Goal: Task Accomplishment & Management: Manage account settings

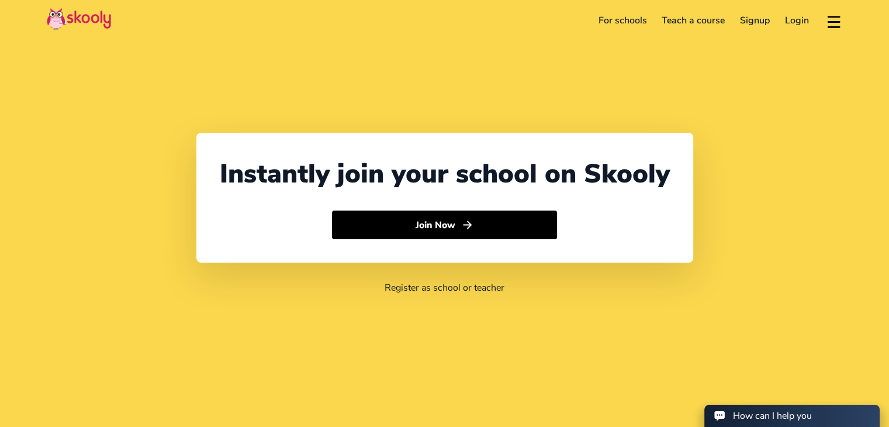
click at [802, 22] on link "Login" at bounding box center [796, 20] width 39 height 19
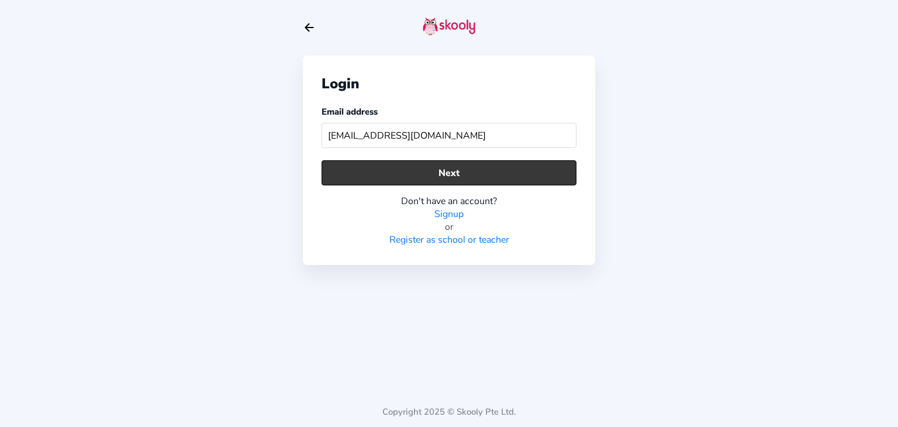
type input "[EMAIL_ADDRESS][DOMAIN_NAME]"
click at [408, 183] on button "Next" at bounding box center [448, 172] width 255 height 25
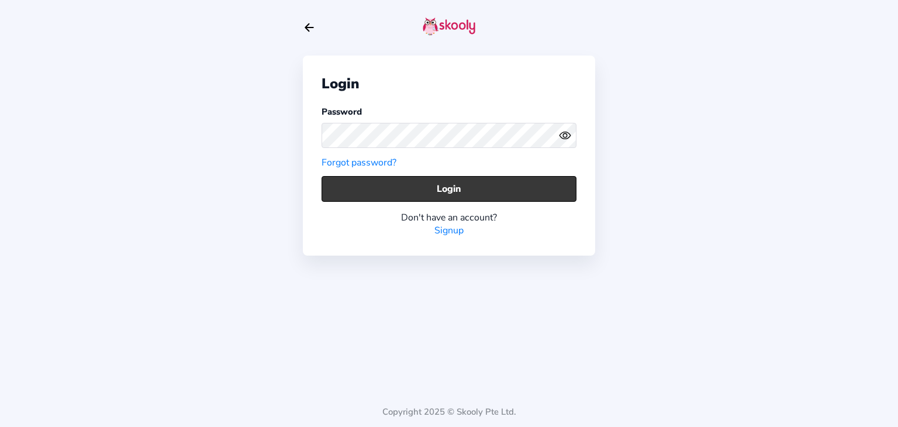
click at [402, 176] on button "Login" at bounding box center [448, 188] width 255 height 25
